Goal: Find specific page/section

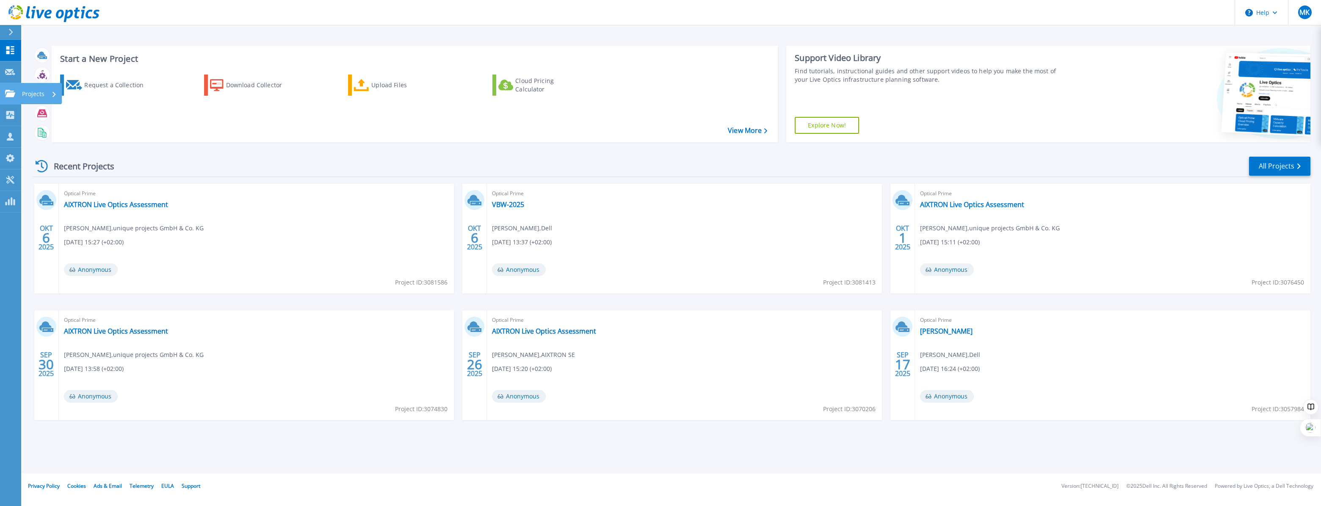
click at [33, 93] on p "Projects" at bounding box center [33, 94] width 22 height 22
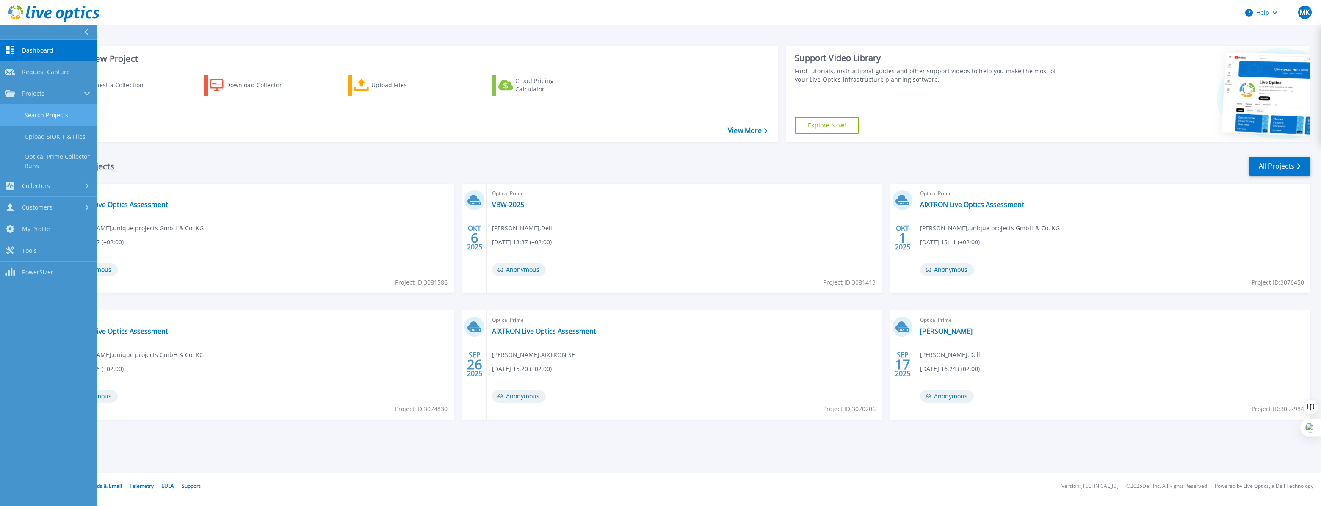
click at [46, 111] on link "Search Projects" at bounding box center [48, 116] width 97 height 22
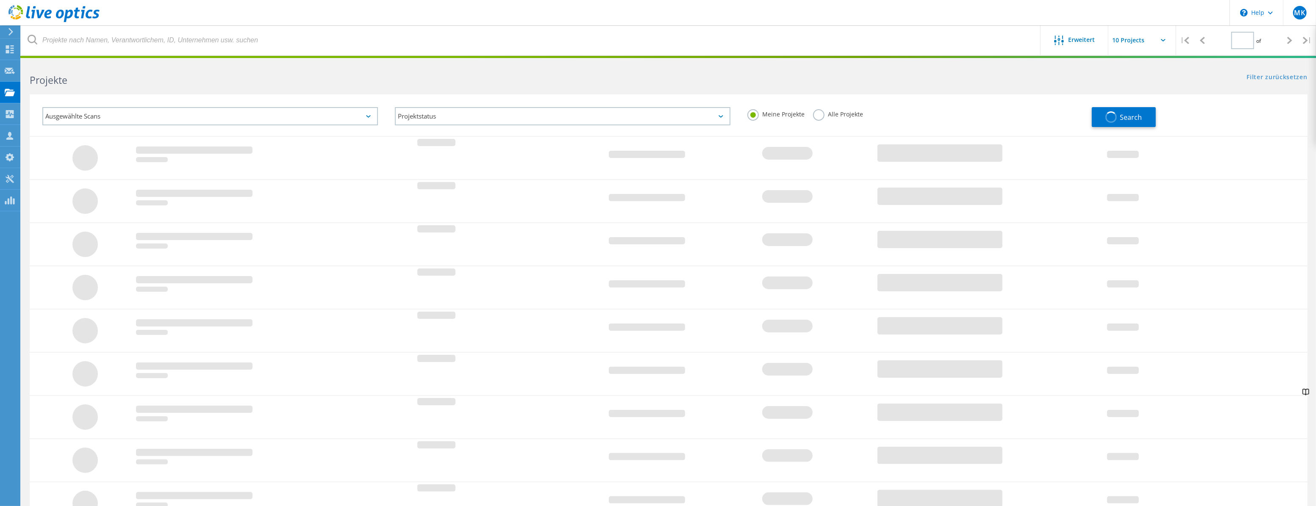
type input "1"
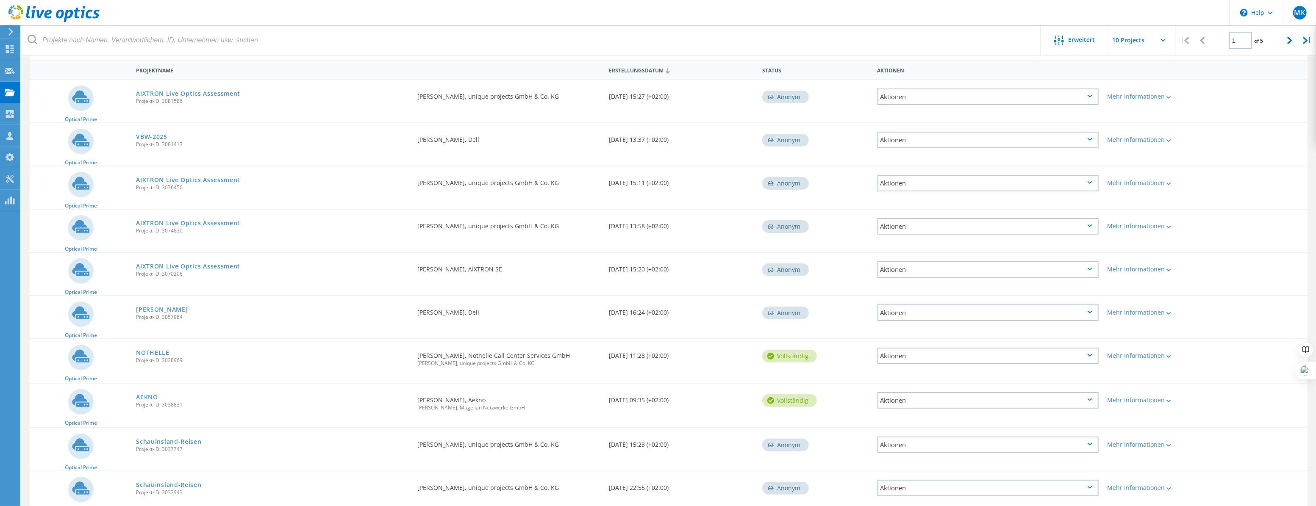
scroll to position [77, 0]
click at [146, 395] on link "AEKNO" at bounding box center [147, 397] width 22 height 6
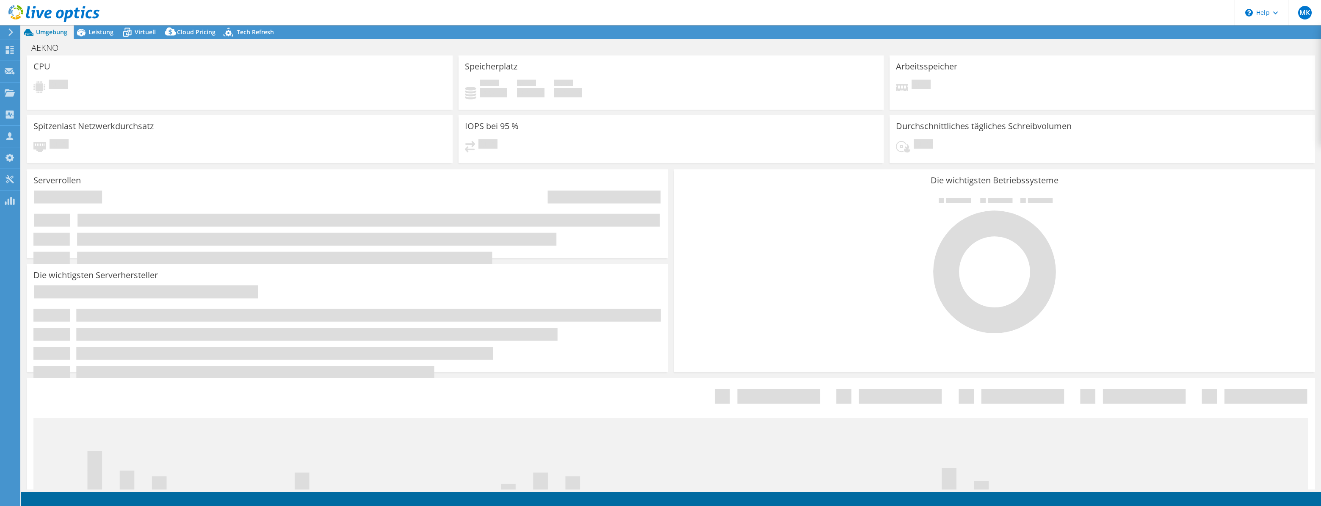
select select "USD"
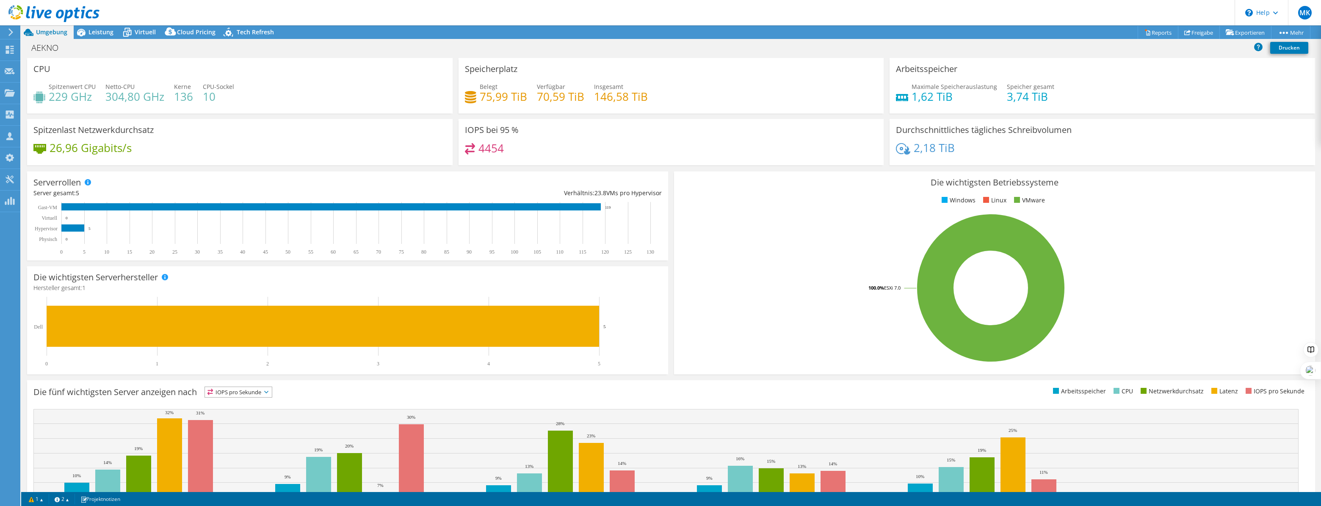
click at [10, 35] on icon at bounding box center [11, 32] width 6 height 8
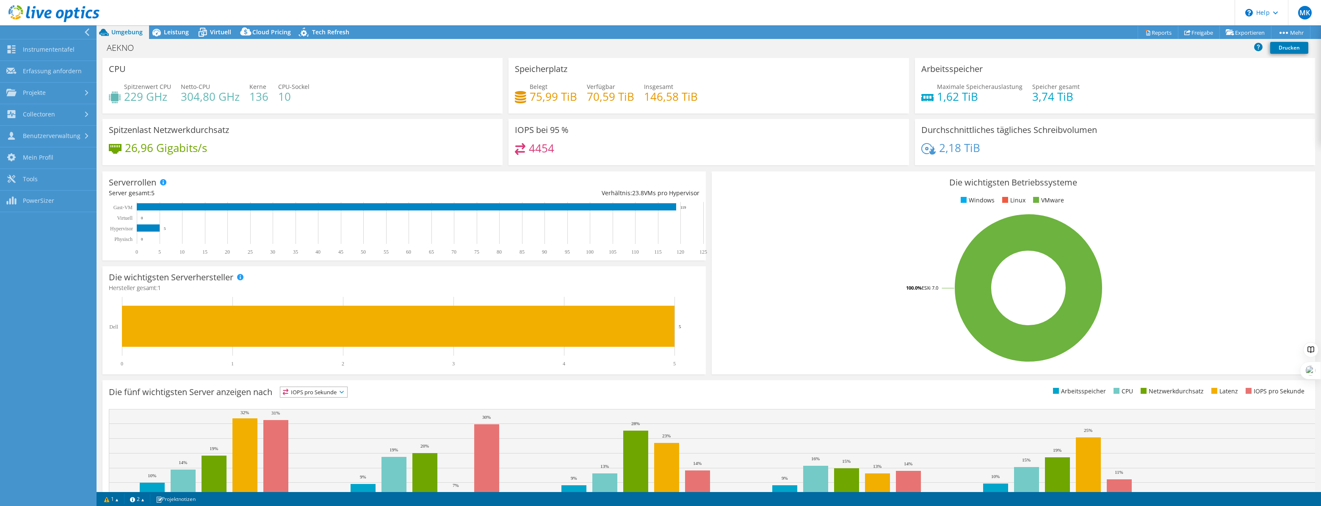
click at [86, 30] on icon at bounding box center [87, 32] width 6 height 8
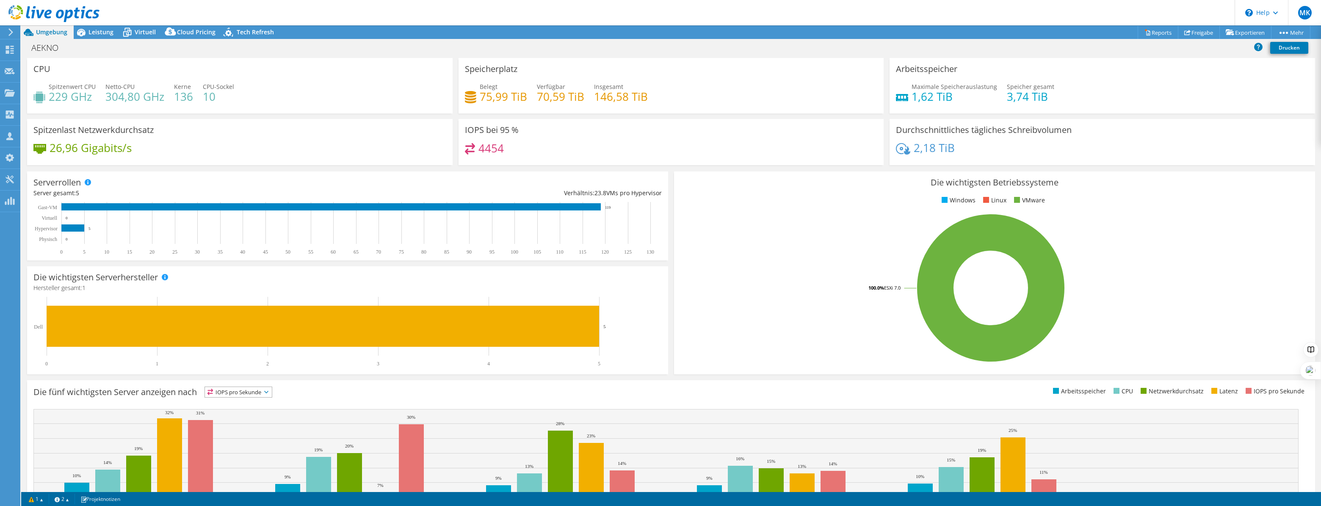
click at [41, 33] on span "Umgebung" at bounding box center [51, 32] width 31 height 8
click at [11, 31] on use at bounding box center [10, 32] width 5 height 8
